Goal: Information Seeking & Learning: Learn about a topic

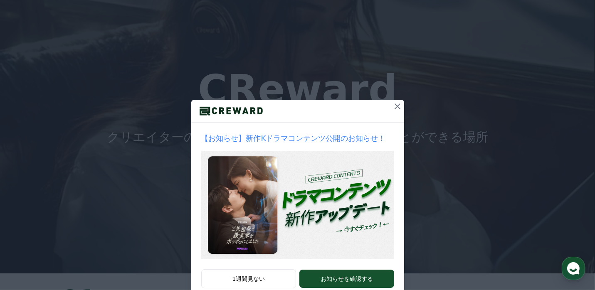
scroll to position [33, 0]
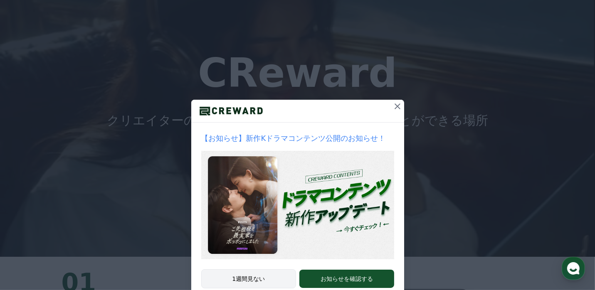
drag, startPoint x: 273, startPoint y: 275, endPoint x: 248, endPoint y: 270, distance: 25.4
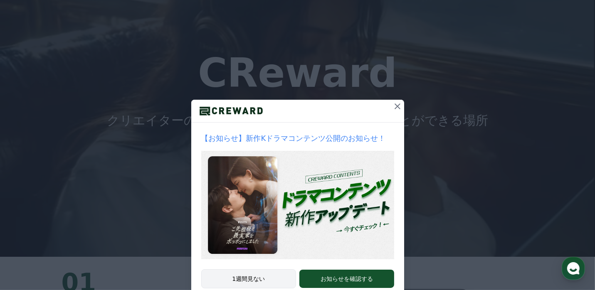
click at [248, 270] on button "1週間見ない" at bounding box center [248, 278] width 95 height 19
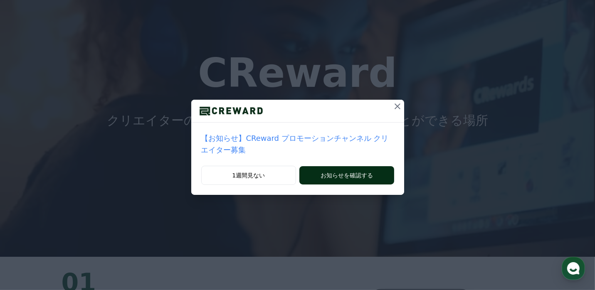
click at [324, 166] on button "お知らせを確認する" at bounding box center [346, 175] width 94 height 18
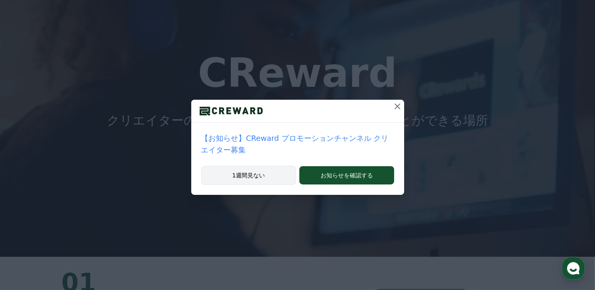
click at [258, 166] on button "1週間見ない" at bounding box center [248, 175] width 95 height 19
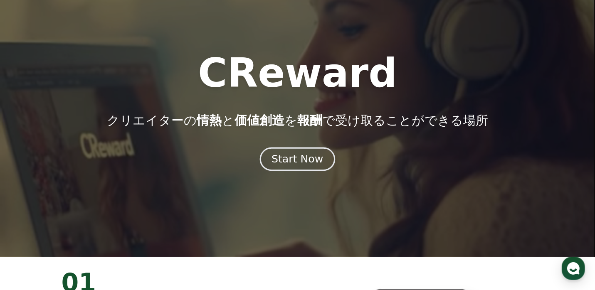
click at [293, 163] on div "Start Now" at bounding box center [297, 159] width 52 height 14
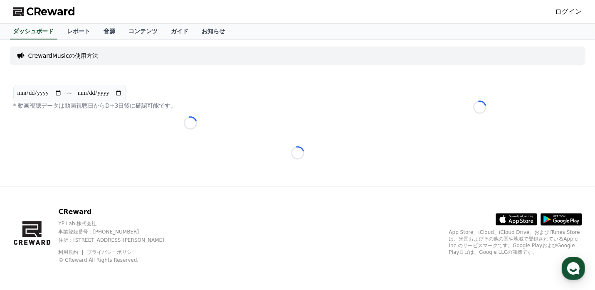
click at [21, 55] on icon at bounding box center [20, 56] width 7 height 6
click at [42, 57] on p "CrewardMusicの使用方法" at bounding box center [63, 56] width 70 height 8
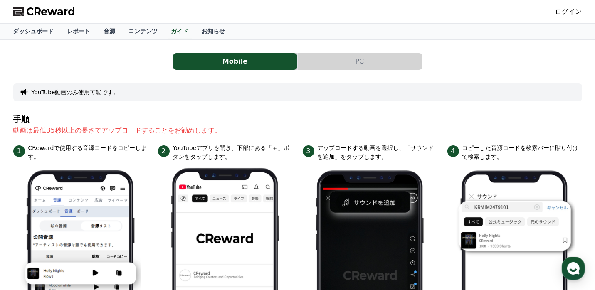
click at [513, 59] on div "Mobile PC" at bounding box center [297, 61] width 568 height 17
click at [364, 64] on button "PC" at bounding box center [359, 61] width 124 height 17
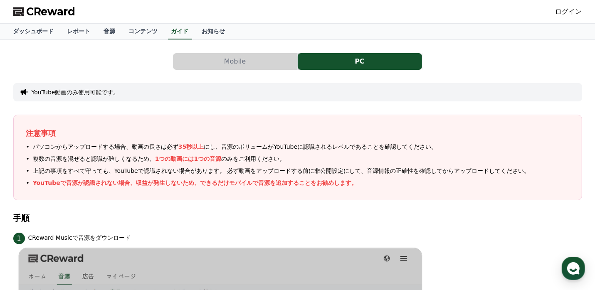
click at [568, 10] on link "ログイン" at bounding box center [568, 12] width 27 height 10
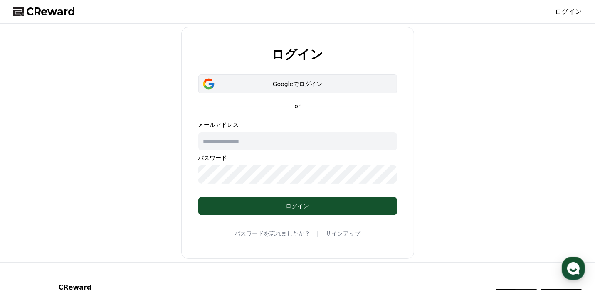
click at [307, 86] on div "Googleでログイン" at bounding box center [297, 84] width 174 height 8
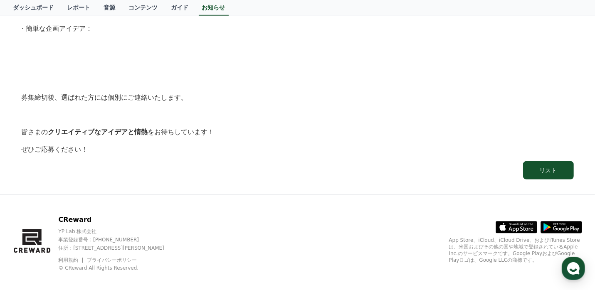
scroll to position [612, 0]
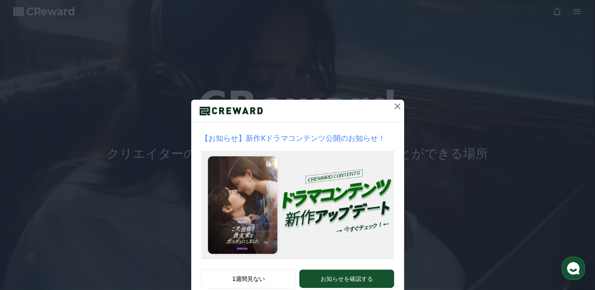
click at [397, 113] on button at bounding box center [397, 106] width 13 height 13
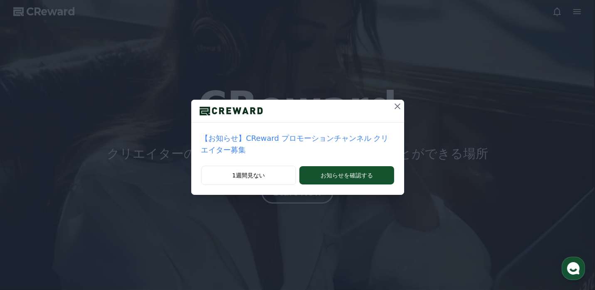
click at [397, 113] on div "【お知らせ】CReward プロモーションチャンネル クリエイター募集 1週間見ない お知らせを確認する" at bounding box center [297, 104] width 595 height 208
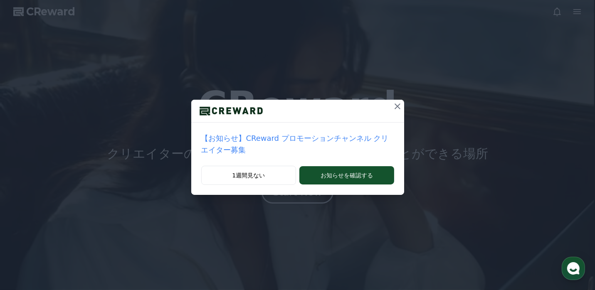
click at [392, 104] on icon at bounding box center [397, 106] width 10 height 10
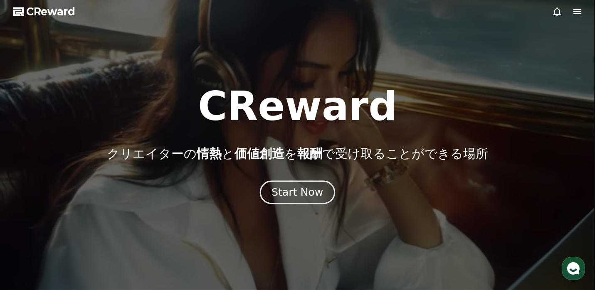
click at [307, 189] on div "Start Now" at bounding box center [297, 192] width 52 height 14
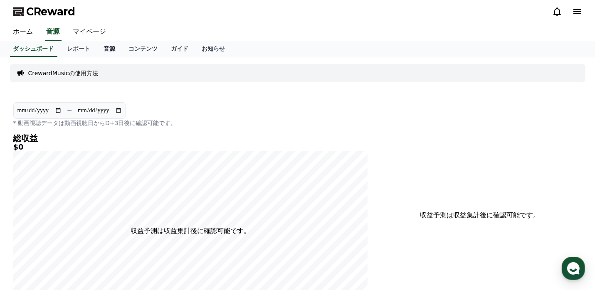
click at [97, 48] on link "音源" at bounding box center [109, 49] width 25 height 16
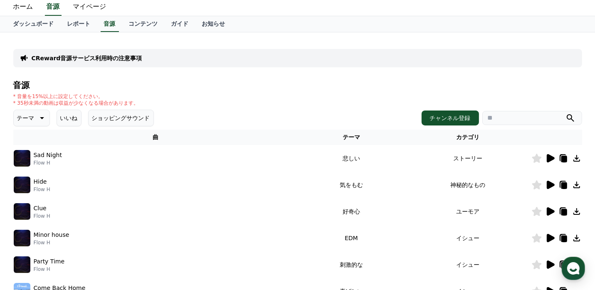
scroll to position [23, 0]
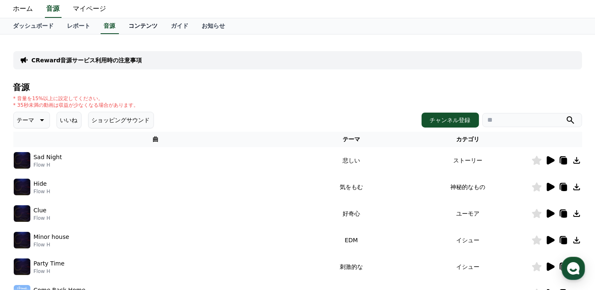
click at [124, 20] on link "コンテンツ" at bounding box center [143, 26] width 42 height 16
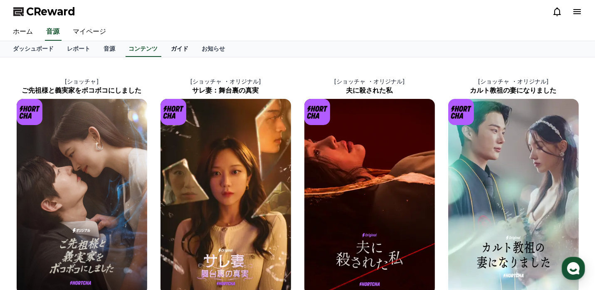
click at [165, 49] on link "ガイド" at bounding box center [180, 49] width 31 height 16
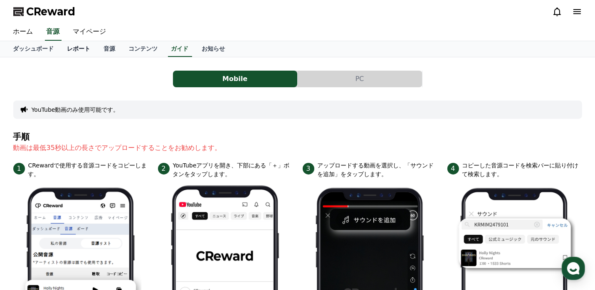
click at [63, 48] on link "レポート" at bounding box center [79, 49] width 37 height 16
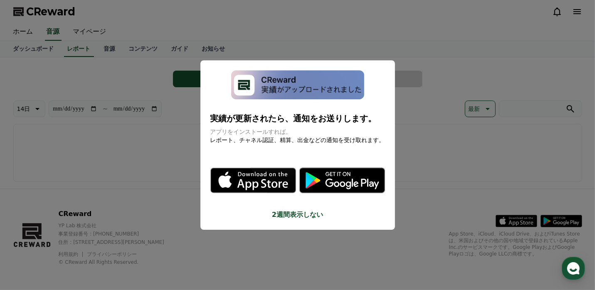
click at [296, 216] on button "2週間表示しない" at bounding box center [297, 215] width 174 height 10
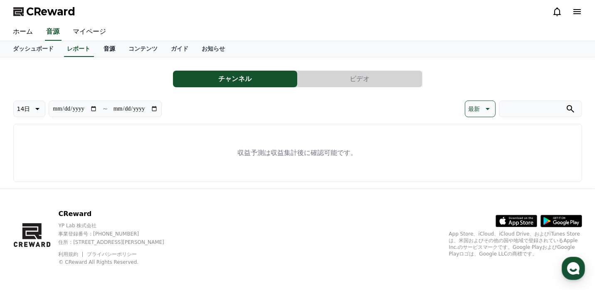
click at [97, 46] on link "音源" at bounding box center [109, 49] width 25 height 16
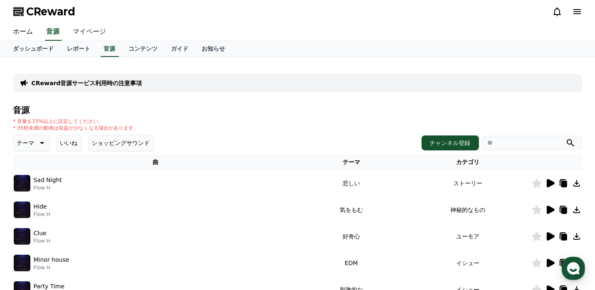
click at [81, 33] on link "マイページ" at bounding box center [89, 31] width 47 height 17
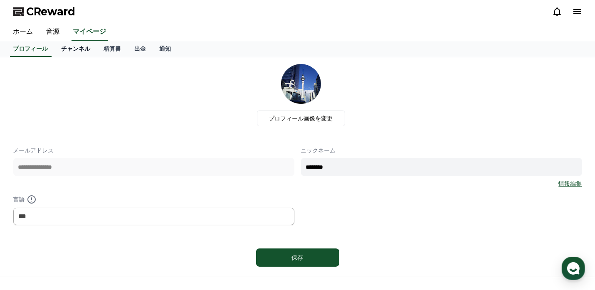
click at [72, 45] on link "チャンネル" at bounding box center [76, 49] width 42 height 16
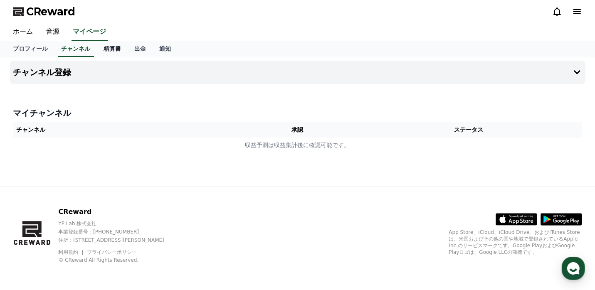
click at [97, 48] on link "精算書" at bounding box center [112, 49] width 31 height 16
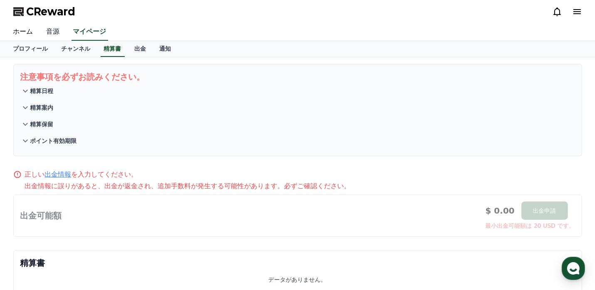
click at [46, 27] on link "音源" at bounding box center [53, 31] width 27 height 17
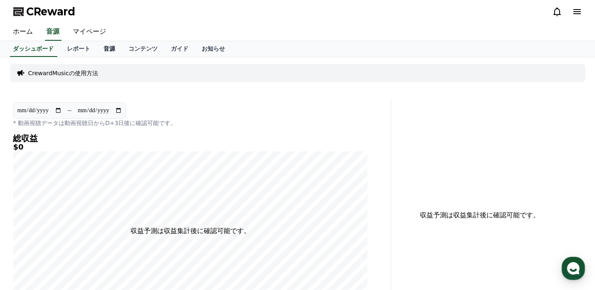
click at [97, 47] on link "音源" at bounding box center [109, 49] width 25 height 16
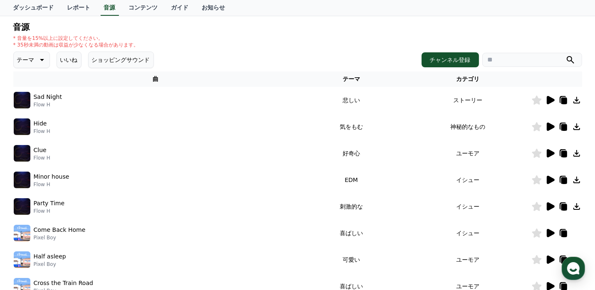
scroll to position [84, 0]
click at [25, 59] on p "テーマ" at bounding box center [25, 60] width 17 height 12
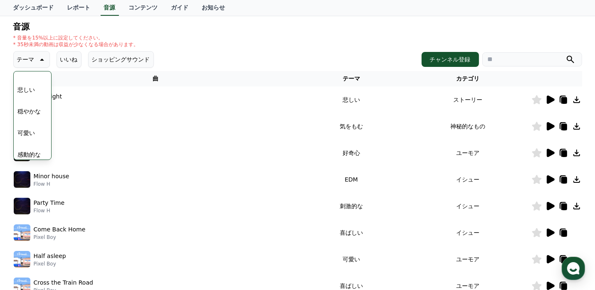
scroll to position [265, 0]
click at [28, 138] on button "穏やかな" at bounding box center [30, 140] width 30 height 18
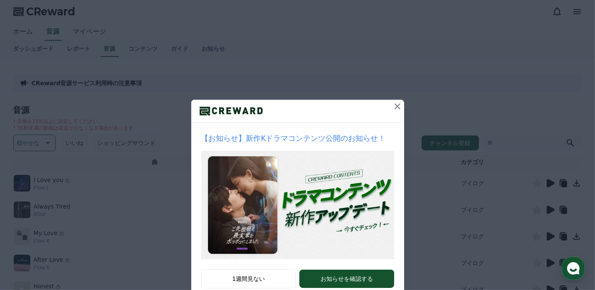
click at [396, 103] on icon at bounding box center [397, 106] width 10 height 10
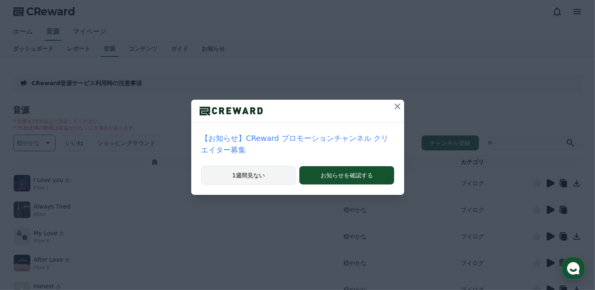
click at [262, 167] on button "1週間見ない" at bounding box center [248, 175] width 95 height 19
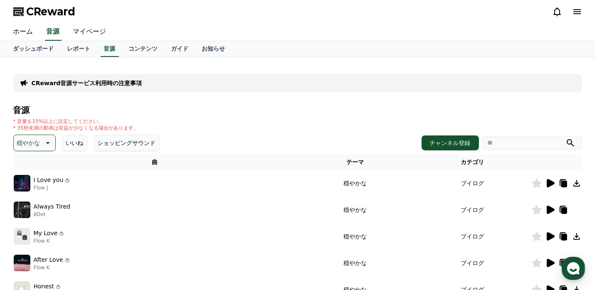
click at [546, 183] on icon at bounding box center [550, 183] width 10 height 10
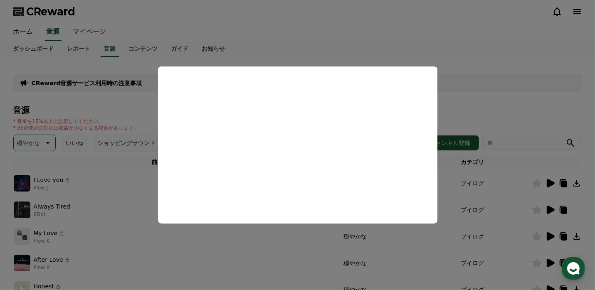
click at [514, 111] on button "close modal" at bounding box center [297, 145] width 595 height 290
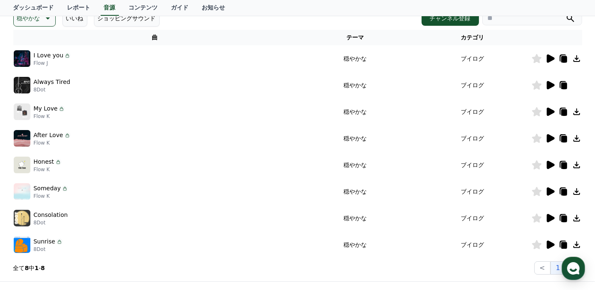
scroll to position [131, 0]
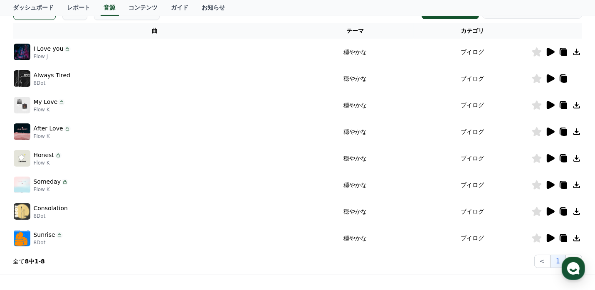
click at [549, 78] on icon at bounding box center [550, 78] width 8 height 8
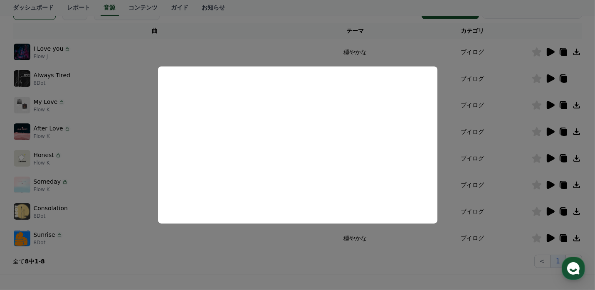
click at [547, 106] on button "close modal" at bounding box center [297, 145] width 595 height 290
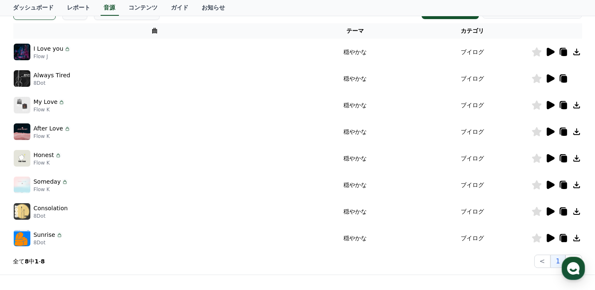
click at [545, 107] on icon at bounding box center [550, 105] width 10 height 10
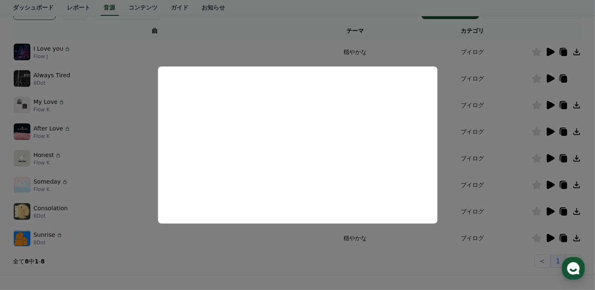
click at [546, 131] on button "close modal" at bounding box center [297, 145] width 595 height 290
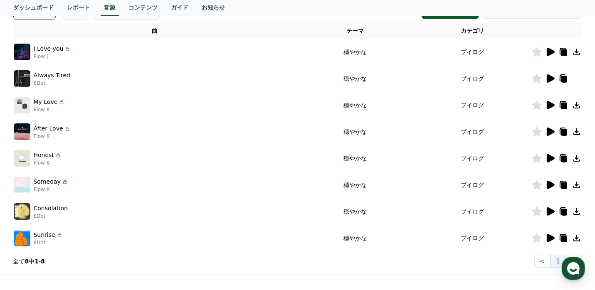
click at [545, 131] on icon at bounding box center [550, 132] width 10 height 10
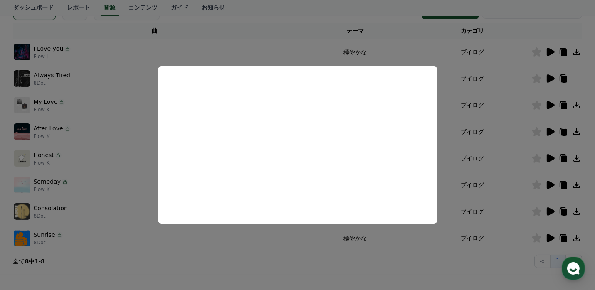
click at [427, 267] on button "close modal" at bounding box center [297, 145] width 595 height 290
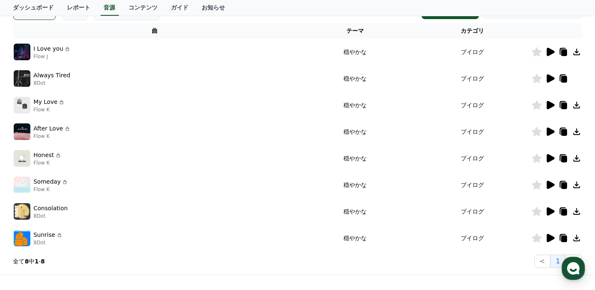
click at [537, 135] on icon at bounding box center [536, 131] width 10 height 9
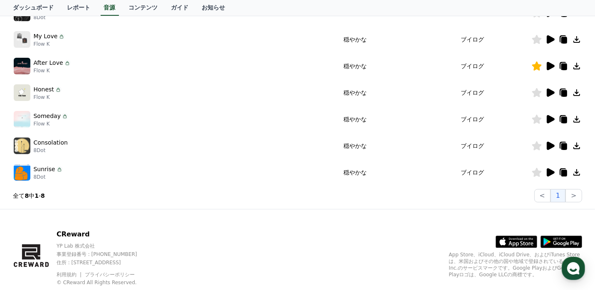
scroll to position [193, 0]
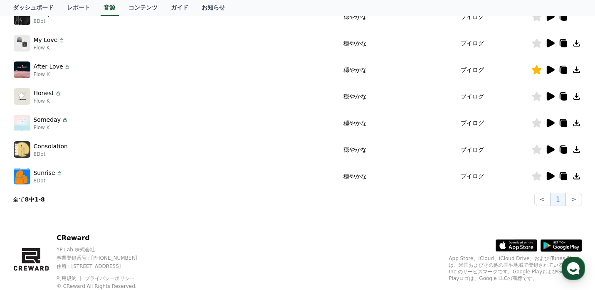
click at [551, 98] on icon at bounding box center [550, 96] width 10 height 10
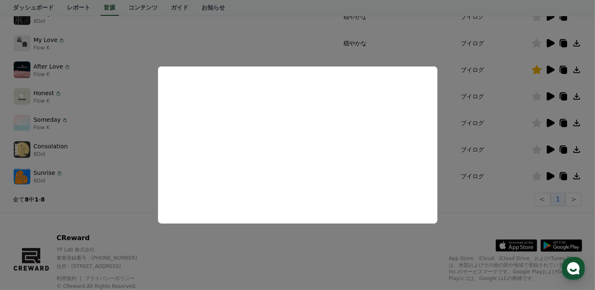
click at [544, 93] on button "close modal" at bounding box center [297, 145] width 595 height 290
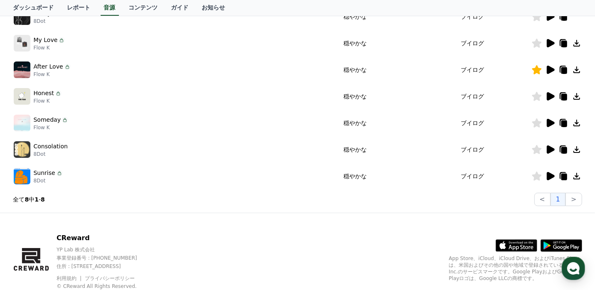
click at [535, 96] on icon at bounding box center [536, 96] width 10 height 9
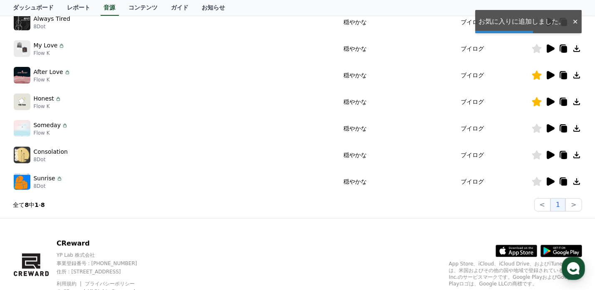
scroll to position [186, 0]
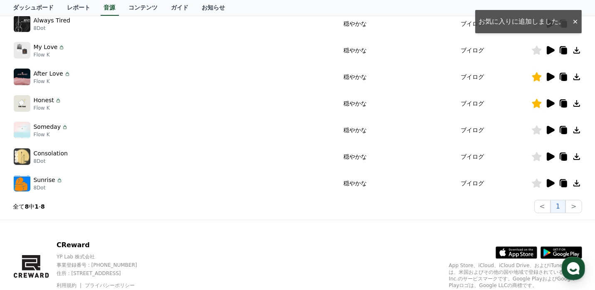
click at [548, 130] on icon at bounding box center [550, 130] width 8 height 8
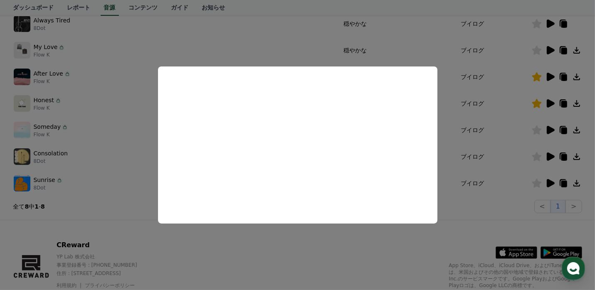
click at [551, 156] on button "close modal" at bounding box center [297, 145] width 595 height 290
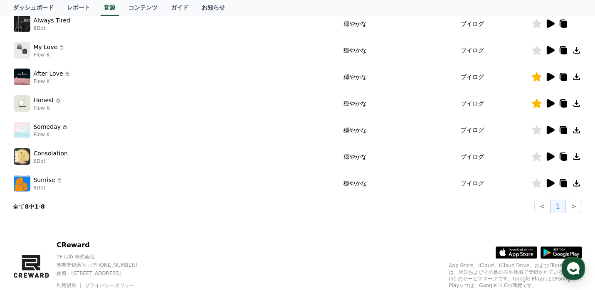
click at [551, 156] on icon at bounding box center [550, 156] width 8 height 8
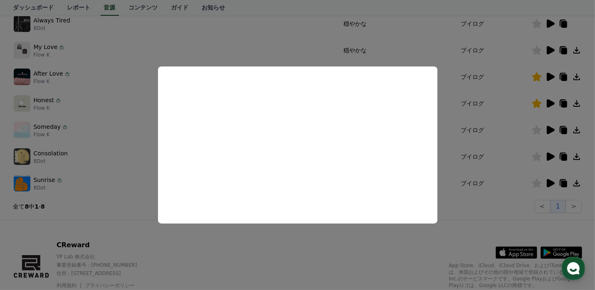
click at [548, 182] on button "close modal" at bounding box center [297, 145] width 595 height 290
click at [548, 182] on icon at bounding box center [550, 183] width 8 height 8
click at [548, 103] on button "close modal" at bounding box center [297, 145] width 595 height 290
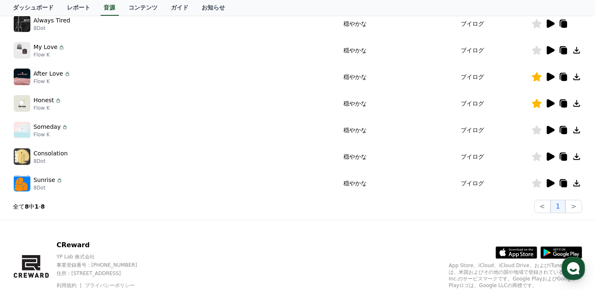
click at [548, 103] on icon at bounding box center [550, 103] width 8 height 8
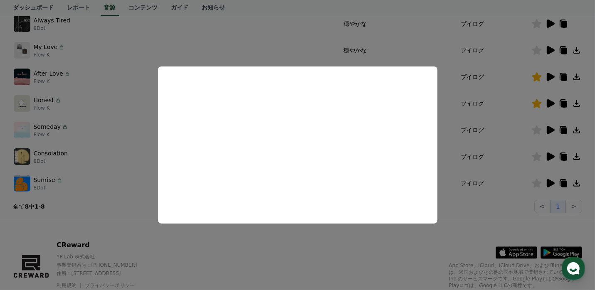
click at [550, 103] on button "close modal" at bounding box center [297, 145] width 595 height 290
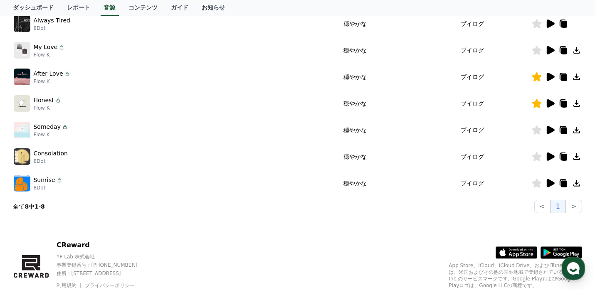
click at [548, 76] on icon at bounding box center [550, 77] width 8 height 8
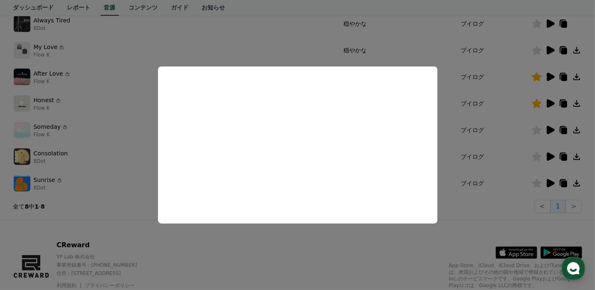
click at [538, 103] on button "close modal" at bounding box center [297, 145] width 595 height 290
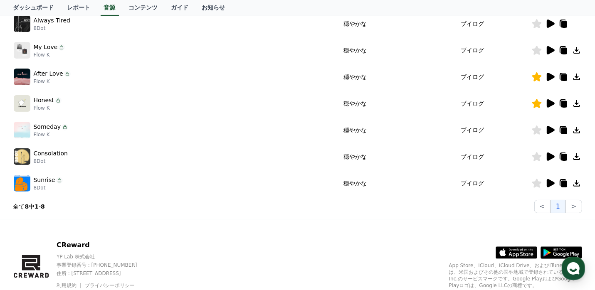
click at [550, 101] on icon at bounding box center [550, 103] width 8 height 8
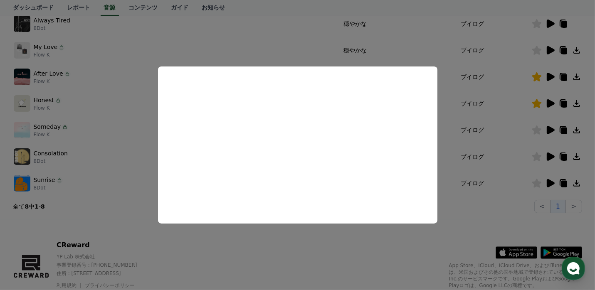
click at [538, 77] on button "close modal" at bounding box center [297, 145] width 595 height 290
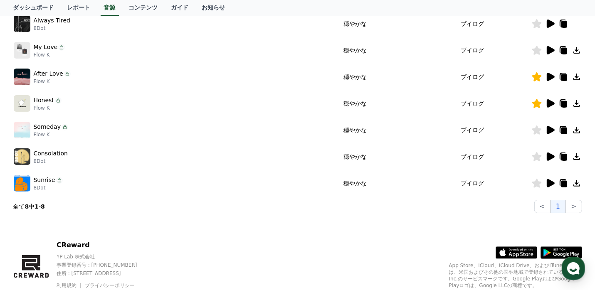
click at [538, 77] on icon at bounding box center [536, 76] width 10 height 9
click at [579, 103] on icon at bounding box center [576, 103] width 10 height 10
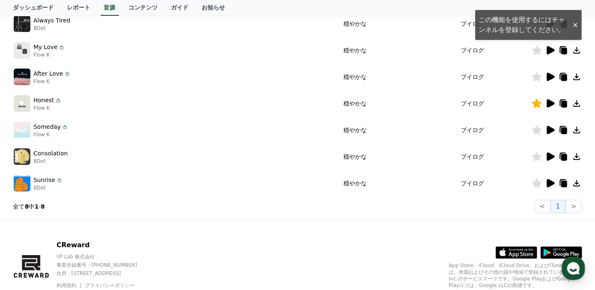
click at [547, 103] on icon at bounding box center [550, 103] width 8 height 8
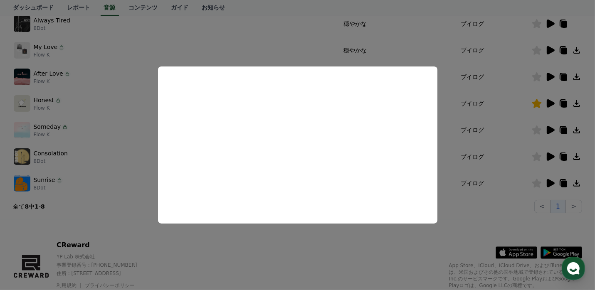
click at [548, 76] on button "close modal" at bounding box center [297, 145] width 595 height 290
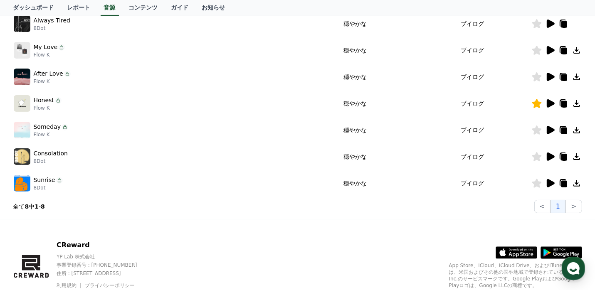
click at [543, 79] on div at bounding box center [556, 77] width 50 height 10
click at [555, 73] on div at bounding box center [556, 77] width 50 height 10
click at [547, 76] on icon at bounding box center [550, 77] width 8 height 8
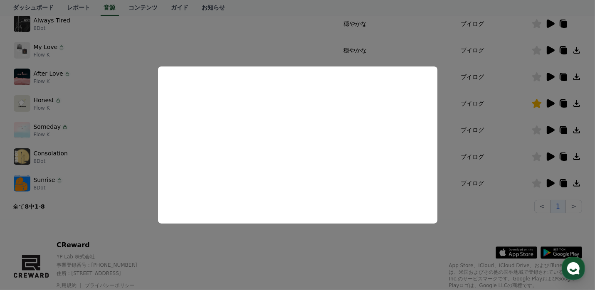
click at [545, 49] on button "close modal" at bounding box center [297, 145] width 595 height 290
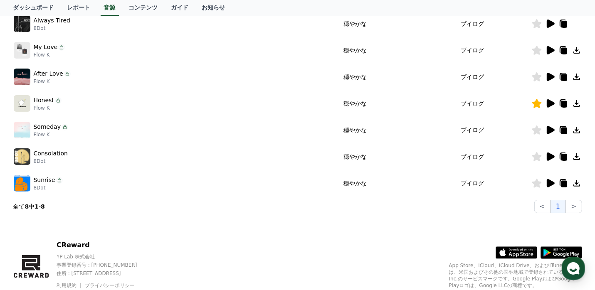
click at [545, 49] on icon at bounding box center [550, 50] width 10 height 10
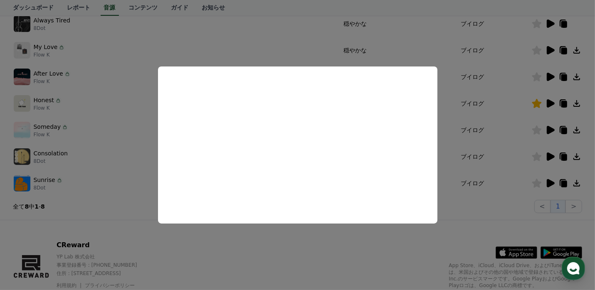
click at [550, 19] on button "close modal" at bounding box center [297, 145] width 595 height 290
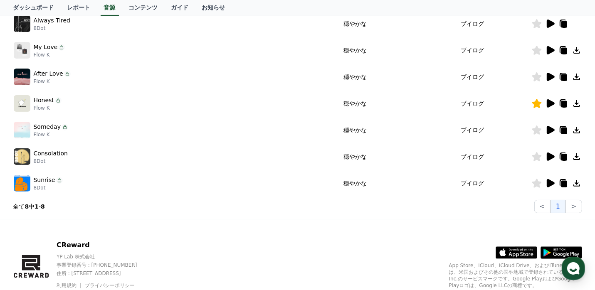
click at [550, 19] on icon at bounding box center [550, 24] width 10 height 10
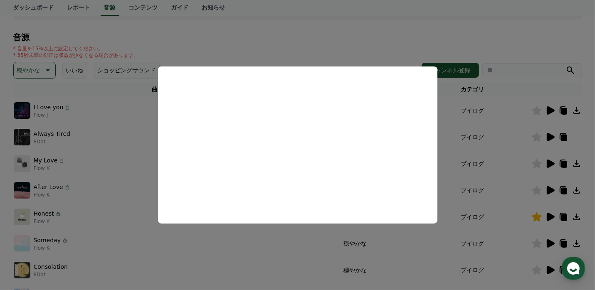
scroll to position [71, 0]
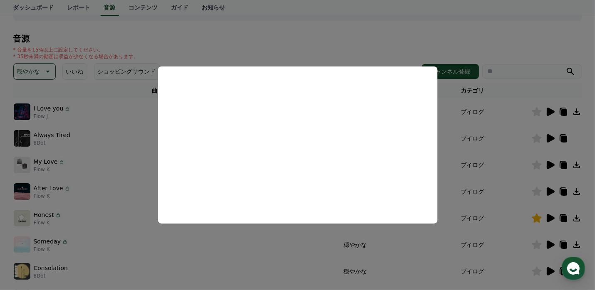
click at [551, 112] on button "close modal" at bounding box center [297, 145] width 595 height 290
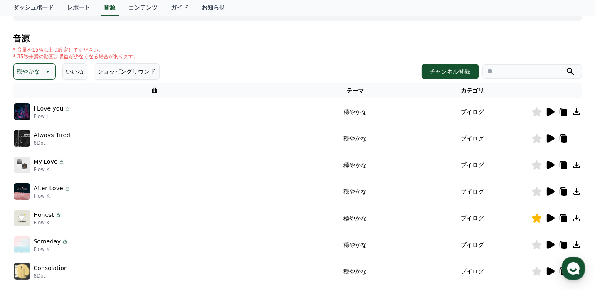
click at [548, 114] on icon at bounding box center [550, 112] width 8 height 8
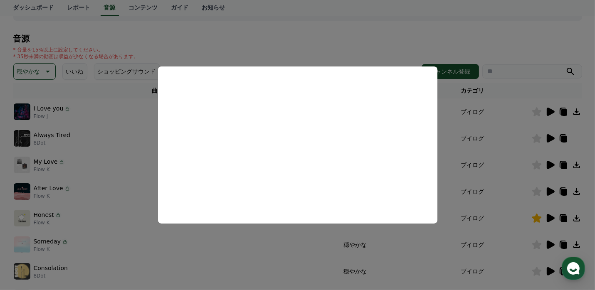
click at [538, 113] on button "close modal" at bounding box center [297, 145] width 595 height 290
click at [538, 113] on icon at bounding box center [536, 111] width 10 height 9
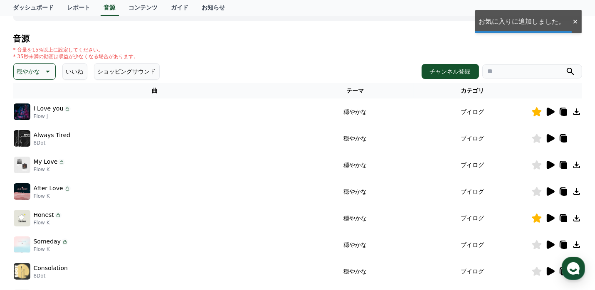
click at [538, 113] on icon at bounding box center [536, 111] width 10 height 9
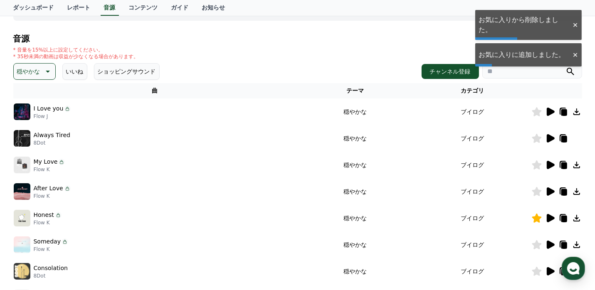
click at [538, 113] on icon at bounding box center [536, 111] width 10 height 9
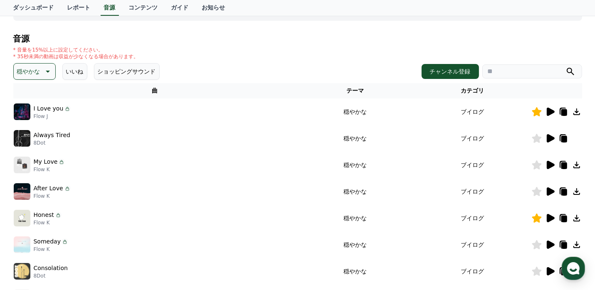
click at [65, 71] on button "いいね" at bounding box center [74, 71] width 25 height 17
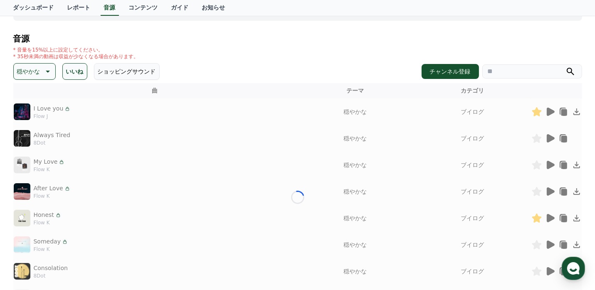
scroll to position [59, 0]
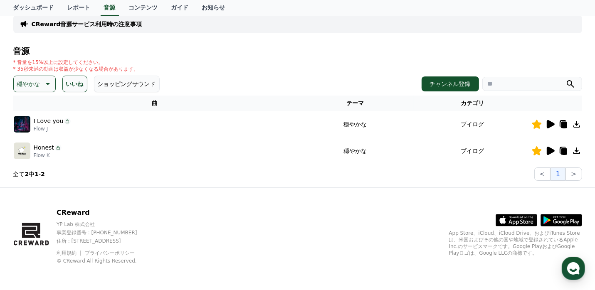
click at [116, 82] on button "ショッピングサウンド" at bounding box center [127, 84] width 66 height 17
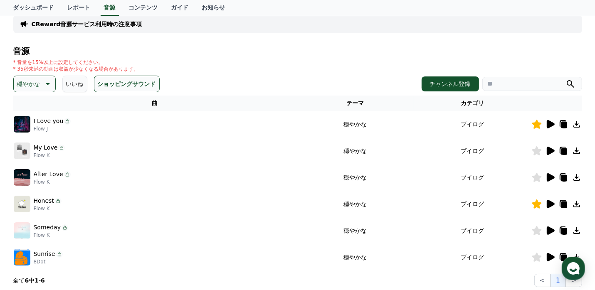
click at [27, 80] on p "穏やかな" at bounding box center [28, 84] width 23 height 12
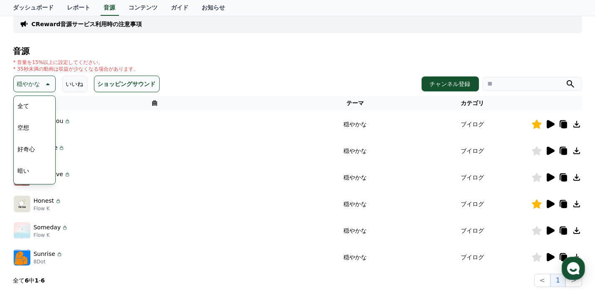
click at [28, 105] on button "全て" at bounding box center [24, 106] width 18 height 18
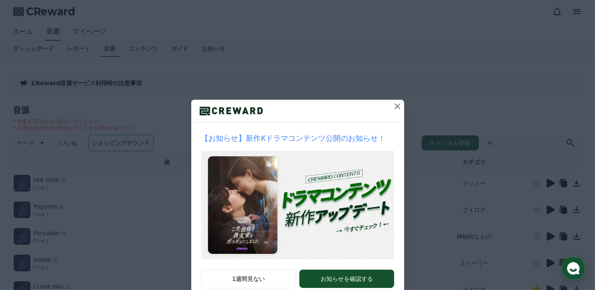
click at [396, 106] on icon at bounding box center [397, 106] width 10 height 10
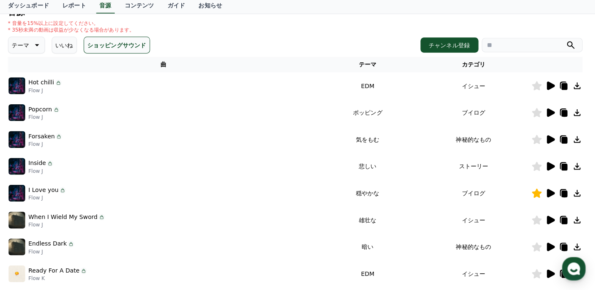
scroll to position [96, 0]
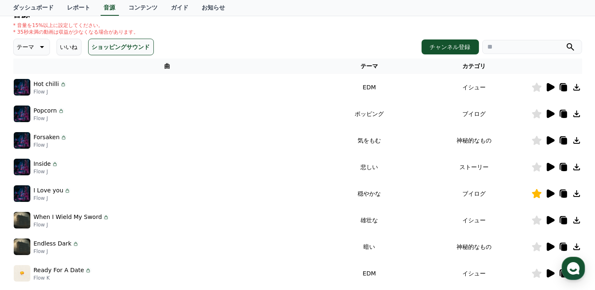
click at [549, 222] on icon at bounding box center [550, 220] width 8 height 8
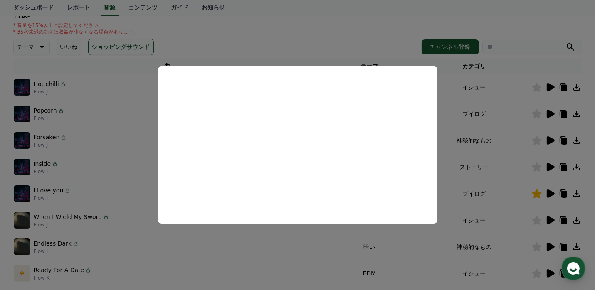
click at [391, 31] on button "close modal" at bounding box center [297, 145] width 595 height 290
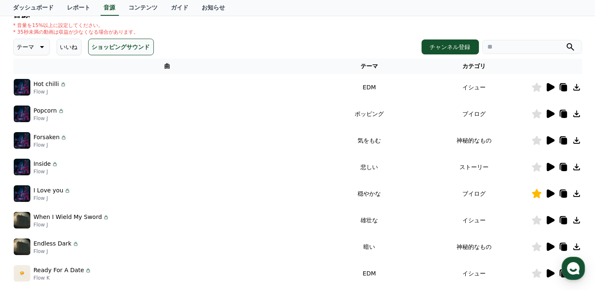
click at [23, 42] on p "テーマ" at bounding box center [25, 47] width 17 height 12
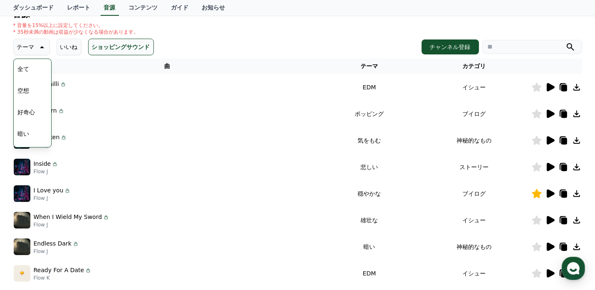
click at [27, 86] on button "空想" at bounding box center [24, 90] width 18 height 18
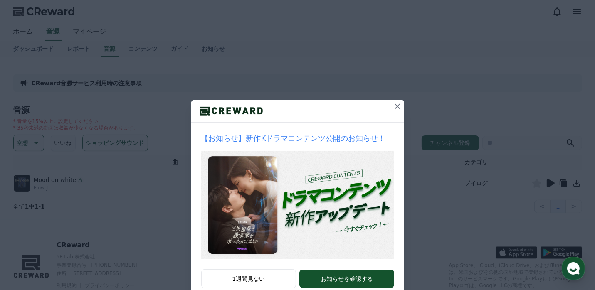
click at [393, 111] on icon at bounding box center [397, 106] width 10 height 10
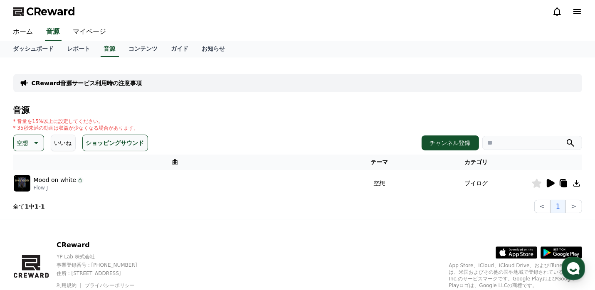
click at [24, 146] on p "空想" at bounding box center [23, 143] width 12 height 12
click at [27, 211] on button "好奇心" at bounding box center [27, 208] width 24 height 18
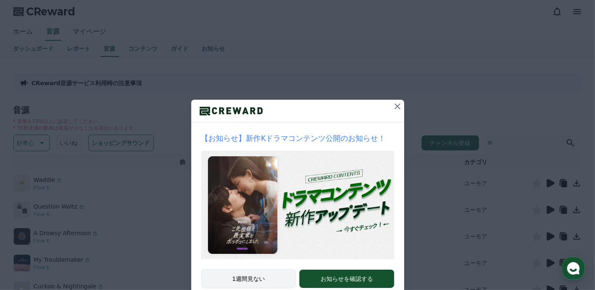
click at [247, 275] on button "1週間見ない" at bounding box center [248, 278] width 95 height 19
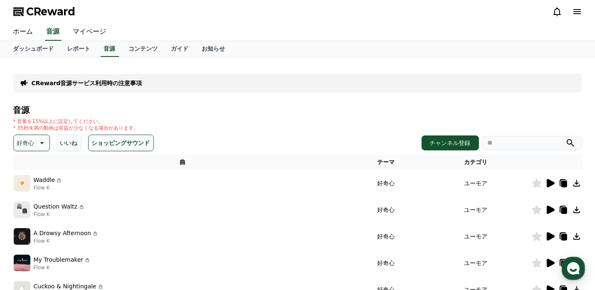
click at [548, 180] on icon at bounding box center [550, 183] width 8 height 8
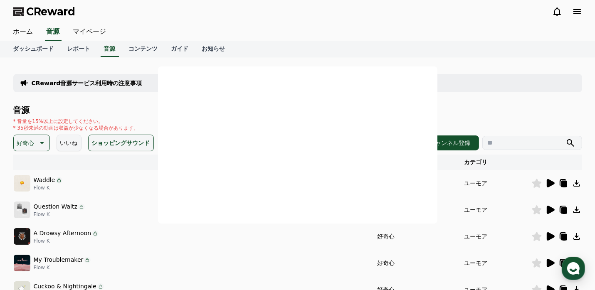
click at [548, 180] on button "close modal" at bounding box center [297, 145] width 595 height 290
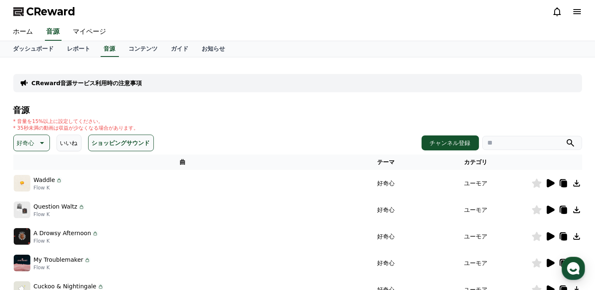
click at [549, 184] on icon at bounding box center [550, 183] width 8 height 8
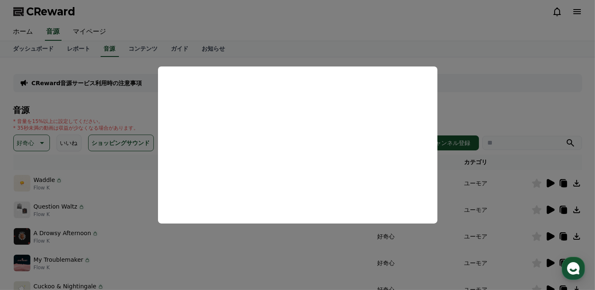
click at [543, 185] on button "close modal" at bounding box center [297, 145] width 595 height 290
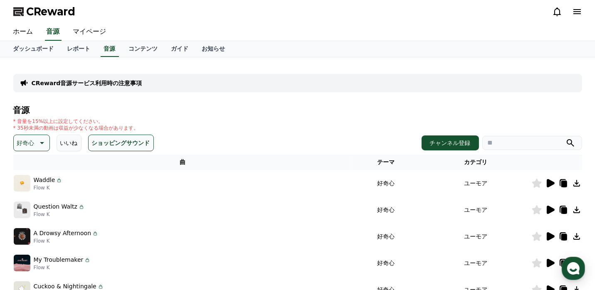
click at [23, 148] on button "好奇心" at bounding box center [31, 143] width 37 height 17
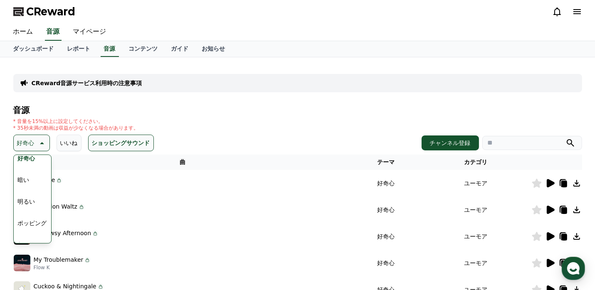
scroll to position [66, 0]
click at [23, 182] on button "明るい" at bounding box center [27, 185] width 24 height 18
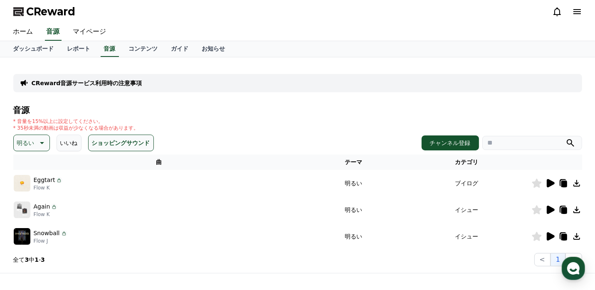
click at [550, 236] on icon at bounding box center [550, 236] width 8 height 8
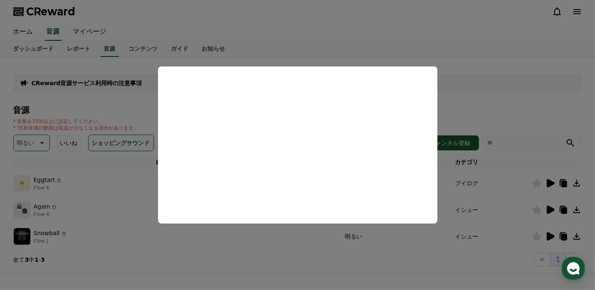
click at [426, 256] on button "close modal" at bounding box center [297, 145] width 595 height 290
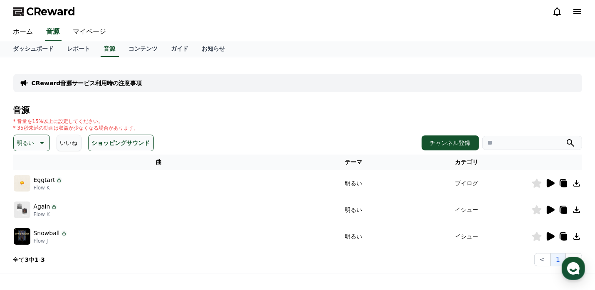
scroll to position [8, 0]
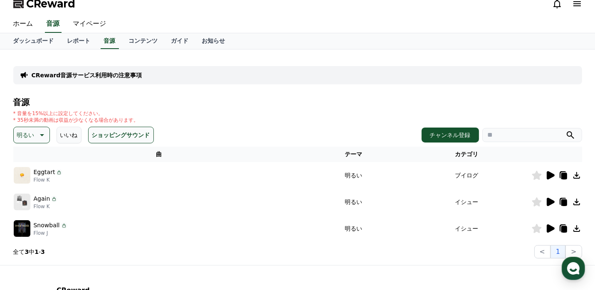
click at [37, 135] on icon at bounding box center [41, 135] width 10 height 10
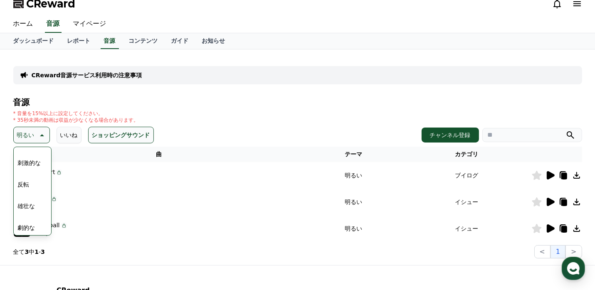
scroll to position [116, 0]
click at [34, 151] on button "ポッピング" at bounding box center [33, 149] width 36 height 18
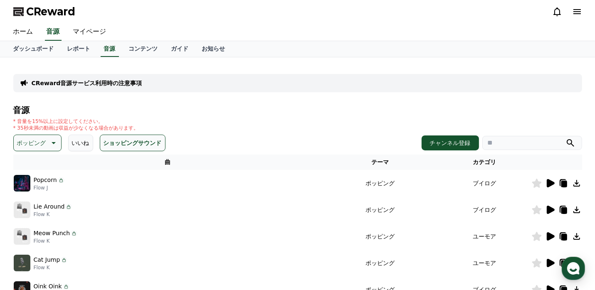
click at [547, 184] on icon at bounding box center [550, 183] width 8 height 8
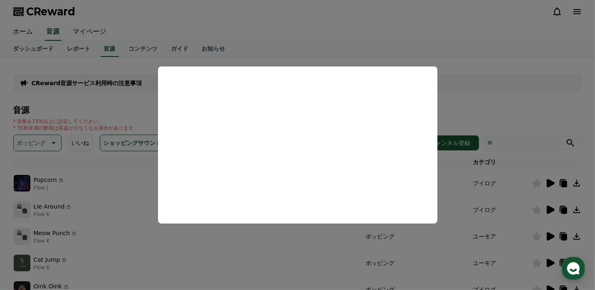
click at [510, 49] on button "close modal" at bounding box center [297, 145] width 595 height 290
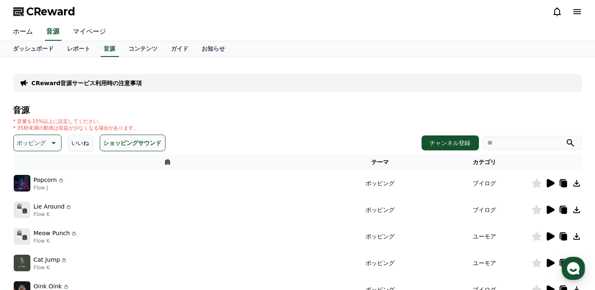
click at [49, 139] on icon at bounding box center [53, 143] width 10 height 10
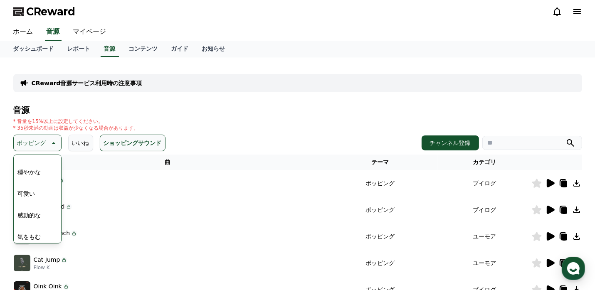
scroll to position [309, 0]
click at [37, 181] on button "穏やかな" at bounding box center [30, 180] width 30 height 18
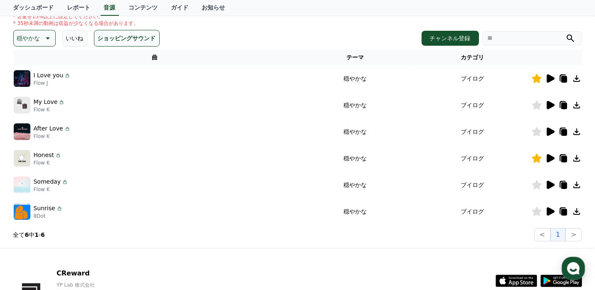
scroll to position [165, 0]
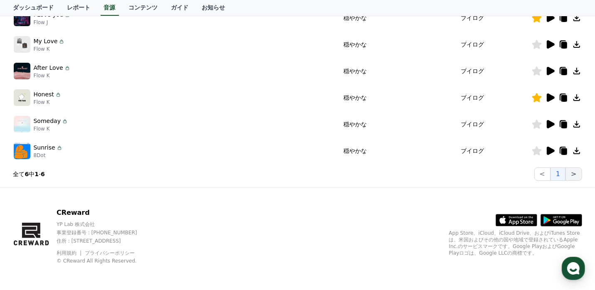
click at [572, 175] on button ">" at bounding box center [573, 173] width 16 height 13
click at [578, 174] on button ">" at bounding box center [573, 173] width 16 height 13
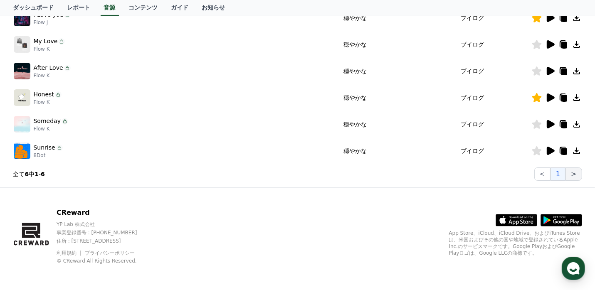
click at [578, 174] on button ">" at bounding box center [573, 173] width 16 height 13
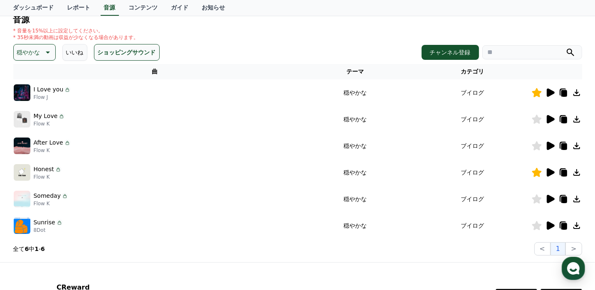
scroll to position [88, 0]
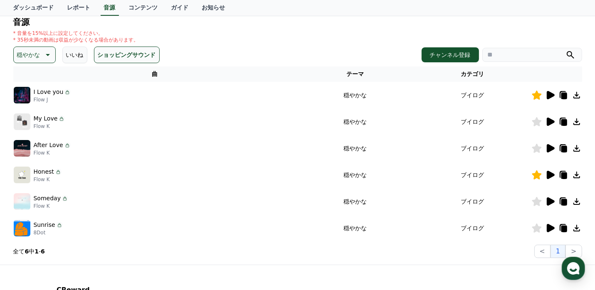
click at [548, 91] on icon at bounding box center [550, 95] width 8 height 8
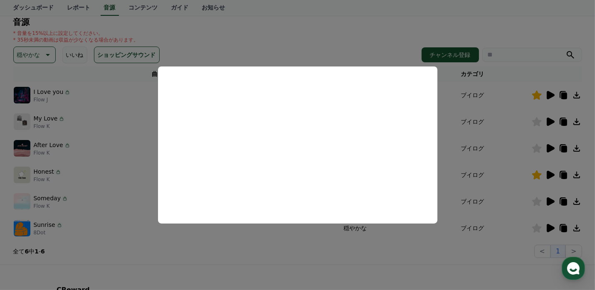
click at [480, 177] on button "close modal" at bounding box center [297, 145] width 595 height 290
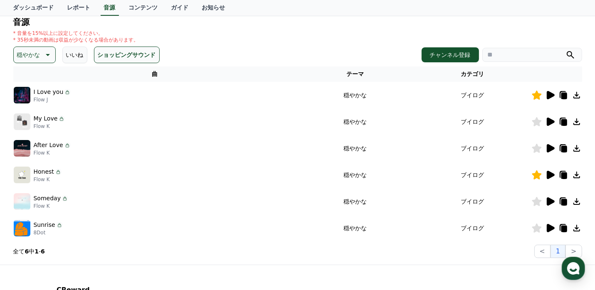
click at [549, 175] on icon at bounding box center [550, 175] width 8 height 8
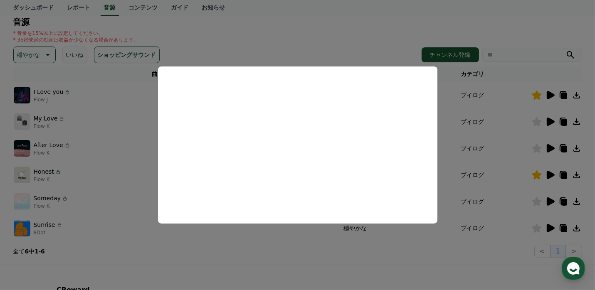
click at [550, 95] on button "close modal" at bounding box center [297, 145] width 595 height 290
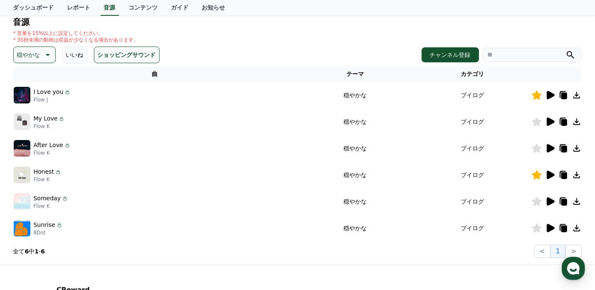
click at [548, 94] on icon at bounding box center [550, 95] width 8 height 8
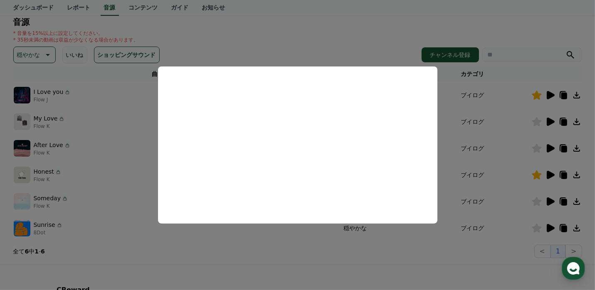
click at [550, 122] on button "close modal" at bounding box center [297, 145] width 595 height 290
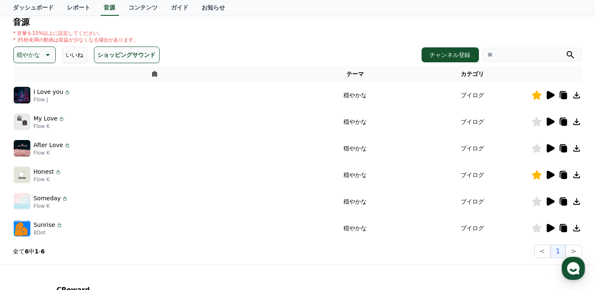
click at [550, 122] on icon at bounding box center [550, 122] width 8 height 8
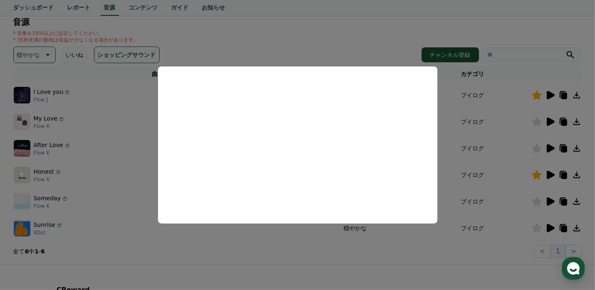
click at [550, 123] on button "close modal" at bounding box center [297, 145] width 595 height 290
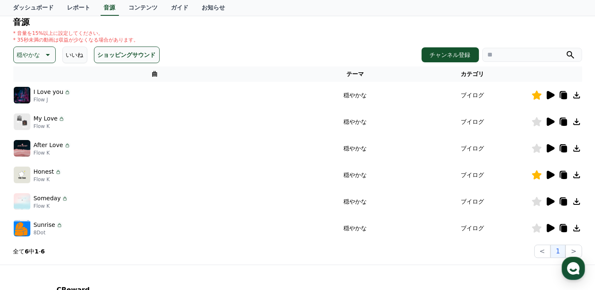
click at [550, 123] on icon at bounding box center [550, 122] width 8 height 8
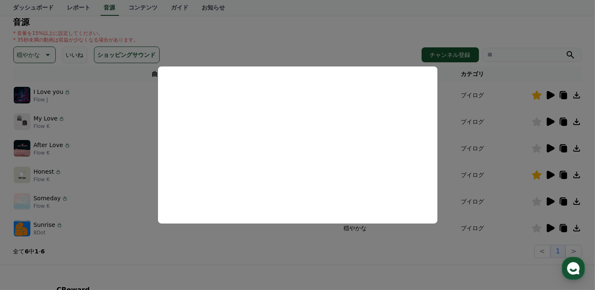
click at [549, 146] on button "close modal" at bounding box center [297, 145] width 595 height 290
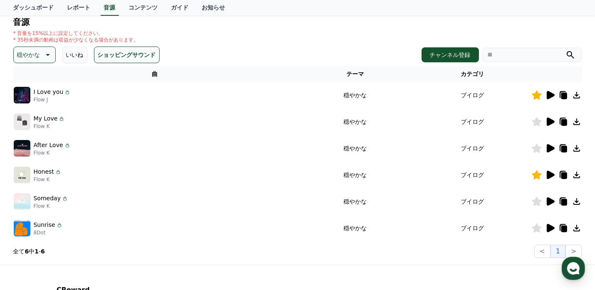
click at [549, 146] on icon at bounding box center [550, 148] width 8 height 8
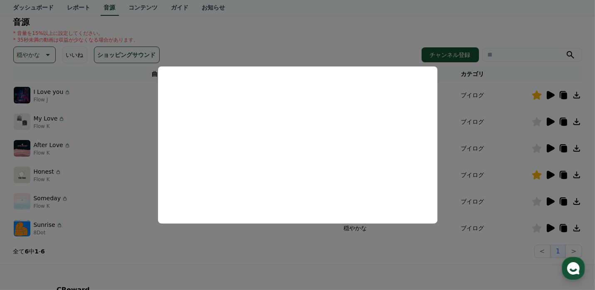
click at [548, 174] on button "close modal" at bounding box center [297, 145] width 595 height 290
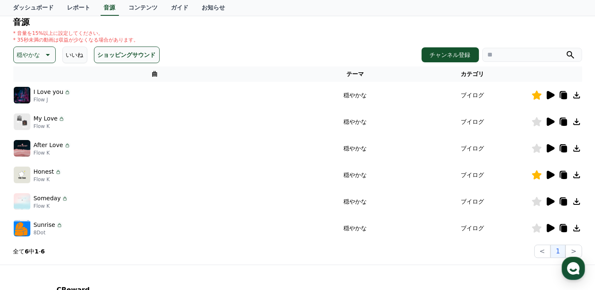
click at [548, 174] on icon at bounding box center [550, 175] width 8 height 8
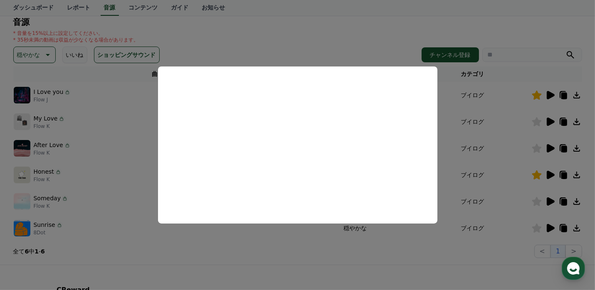
click at [549, 93] on button "close modal" at bounding box center [297, 145] width 595 height 290
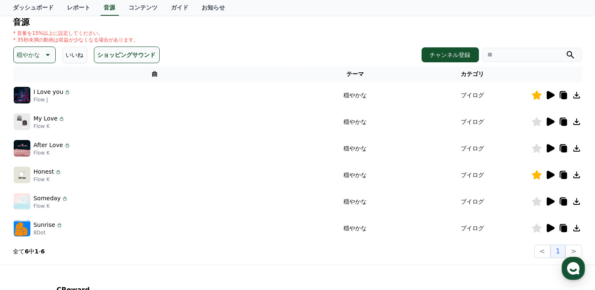
click at [548, 94] on icon at bounding box center [550, 95] width 8 height 8
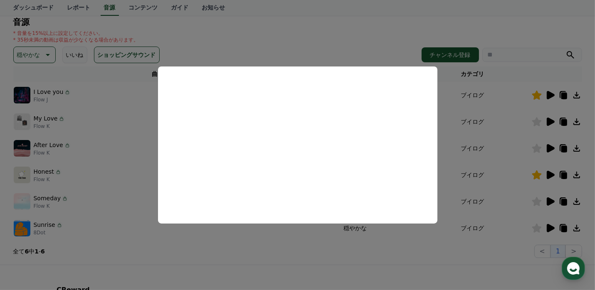
drag, startPoint x: 582, startPoint y: 91, endPoint x: 577, endPoint y: 91, distance: 5.0
click at [577, 91] on button "close modal" at bounding box center [297, 145] width 595 height 290
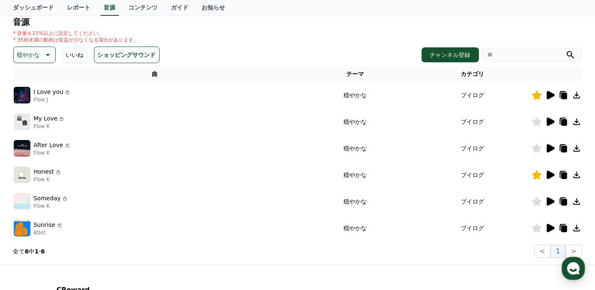
click at [575, 96] on icon at bounding box center [576, 95] width 10 height 10
click at [573, 94] on icon at bounding box center [576, 95] width 10 height 10
click at [550, 94] on icon at bounding box center [550, 95] width 8 height 8
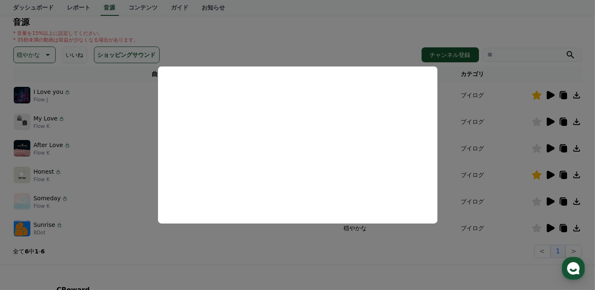
click at [356, 22] on button "close modal" at bounding box center [297, 145] width 595 height 290
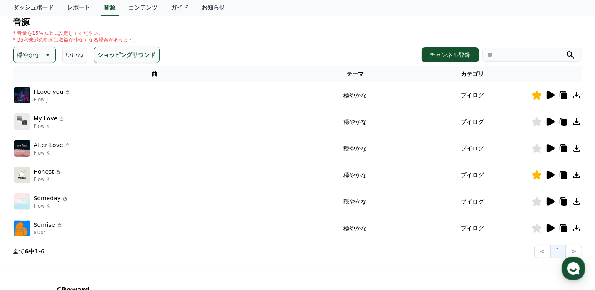
click at [575, 95] on icon at bounding box center [576, 95] width 10 height 10
click at [567, 91] on icon at bounding box center [563, 95] width 10 height 10
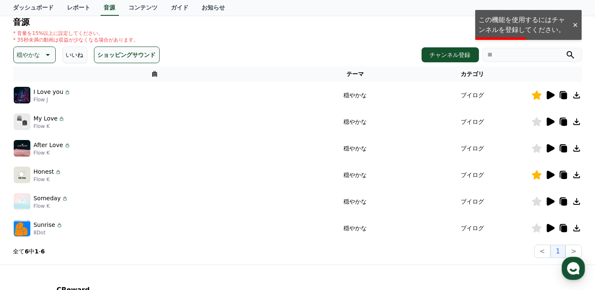
click at [565, 93] on icon at bounding box center [563, 96] width 6 height 7
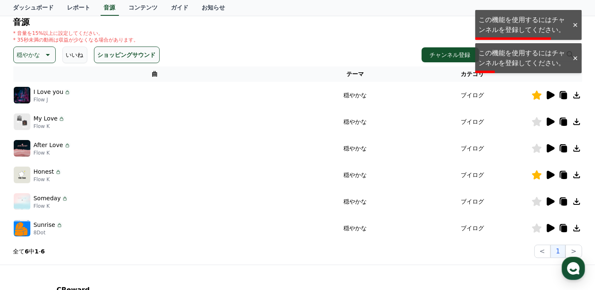
click at [552, 94] on icon at bounding box center [550, 95] width 8 height 8
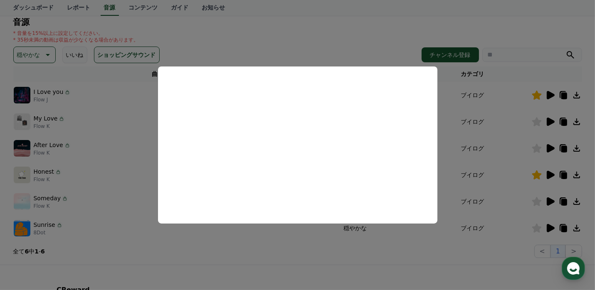
click at [386, 36] on button "close modal" at bounding box center [297, 145] width 595 height 290
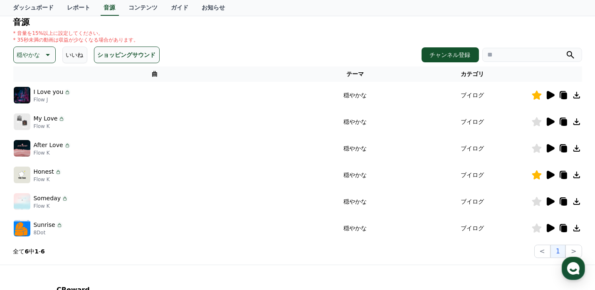
click at [576, 95] on icon at bounding box center [576, 95] width 7 height 7
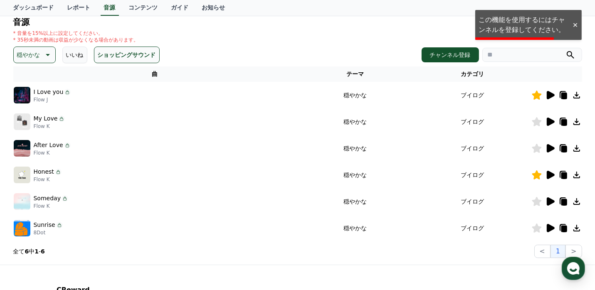
click at [437, 23] on h4 "音源" at bounding box center [297, 21] width 568 height 9
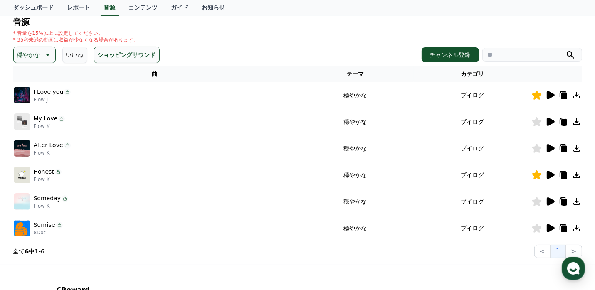
click at [395, 31] on div "* 音量を15%以上に設定してください。 * 35秒未満の動画は収益が少なくなる場合があります。" at bounding box center [297, 36] width 568 height 13
click at [577, 94] on icon at bounding box center [576, 95] width 7 height 7
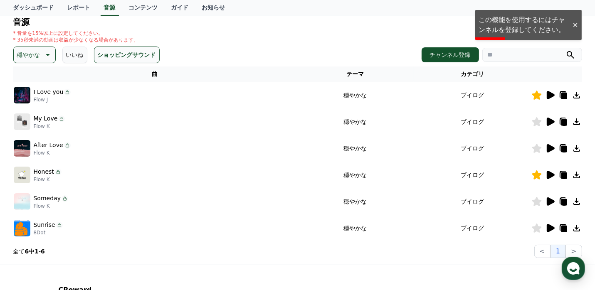
click at [577, 25] on div at bounding box center [574, 25] width 13 height 8
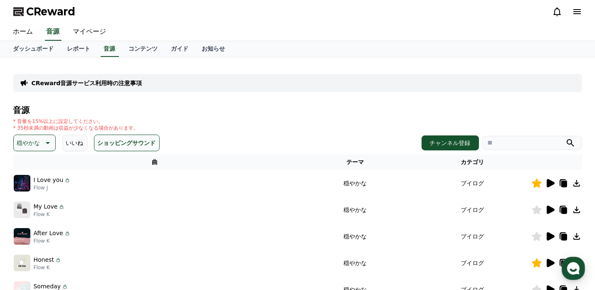
click at [67, 9] on span "CReward" at bounding box center [51, 11] width 49 height 13
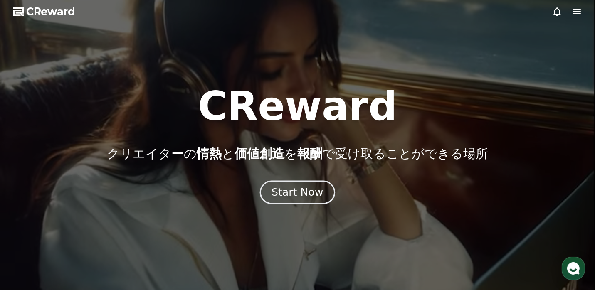
click at [305, 195] on div "Start Now" at bounding box center [297, 192] width 52 height 14
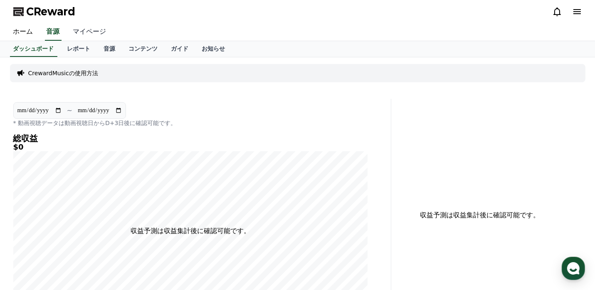
click at [86, 29] on link "マイページ" at bounding box center [89, 31] width 47 height 17
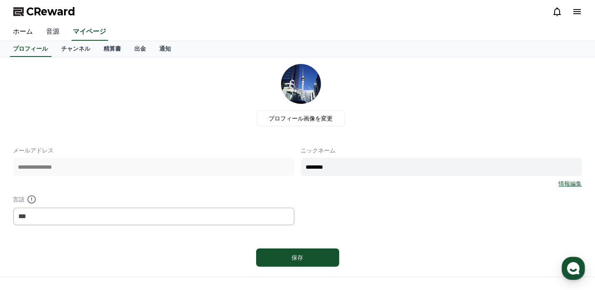
click at [52, 31] on link "音源" at bounding box center [53, 31] width 27 height 17
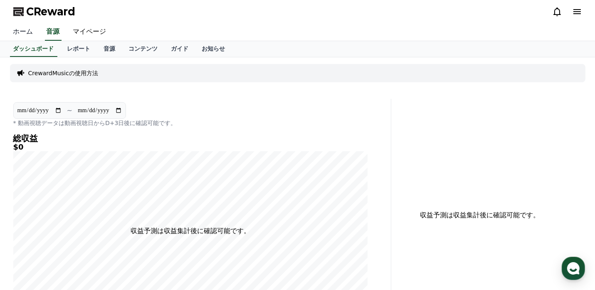
click at [12, 34] on link "ホーム" at bounding box center [23, 31] width 33 height 17
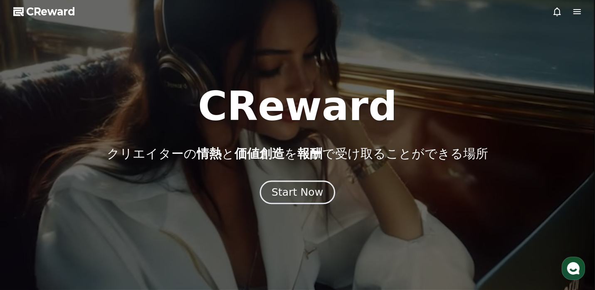
click at [295, 193] on div "Start Now" at bounding box center [297, 192] width 52 height 14
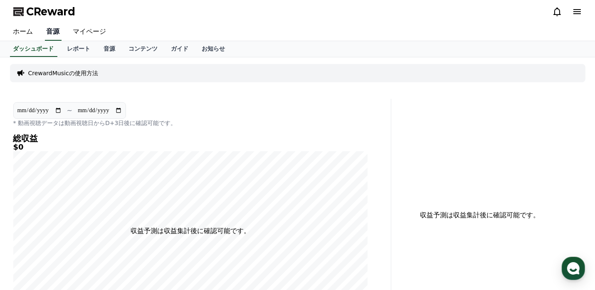
click at [49, 36] on link "音源" at bounding box center [53, 31] width 17 height 17
click at [97, 44] on link "音源" at bounding box center [109, 49] width 25 height 16
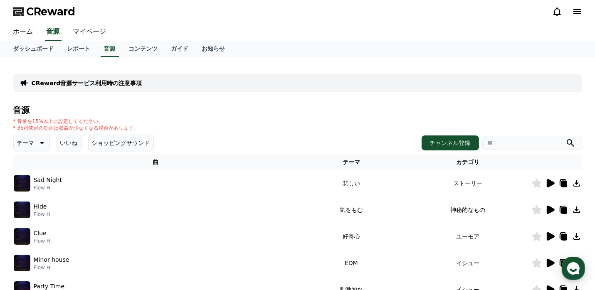
click at [63, 140] on button "いいね" at bounding box center [69, 143] width 25 height 17
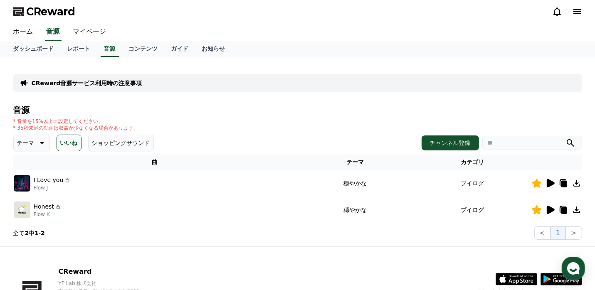
click at [580, 182] on icon at bounding box center [576, 183] width 10 height 10
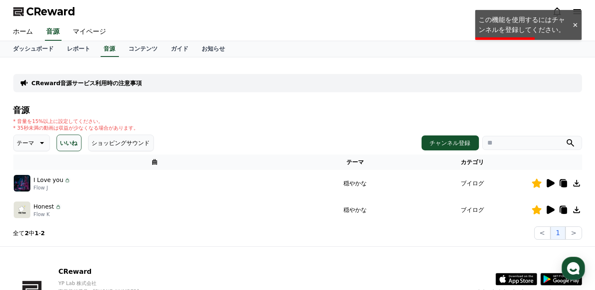
click at [575, 23] on div at bounding box center [574, 25] width 13 height 8
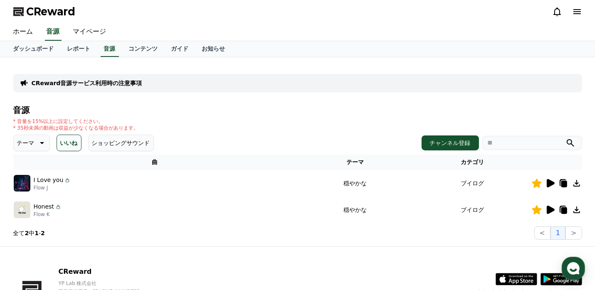
click at [577, 15] on icon at bounding box center [577, 12] width 10 height 10
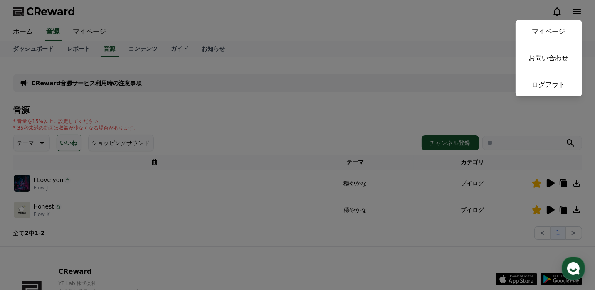
click at [396, 36] on button "close" at bounding box center [297, 145] width 595 height 290
